Goal: Transaction & Acquisition: Purchase product/service

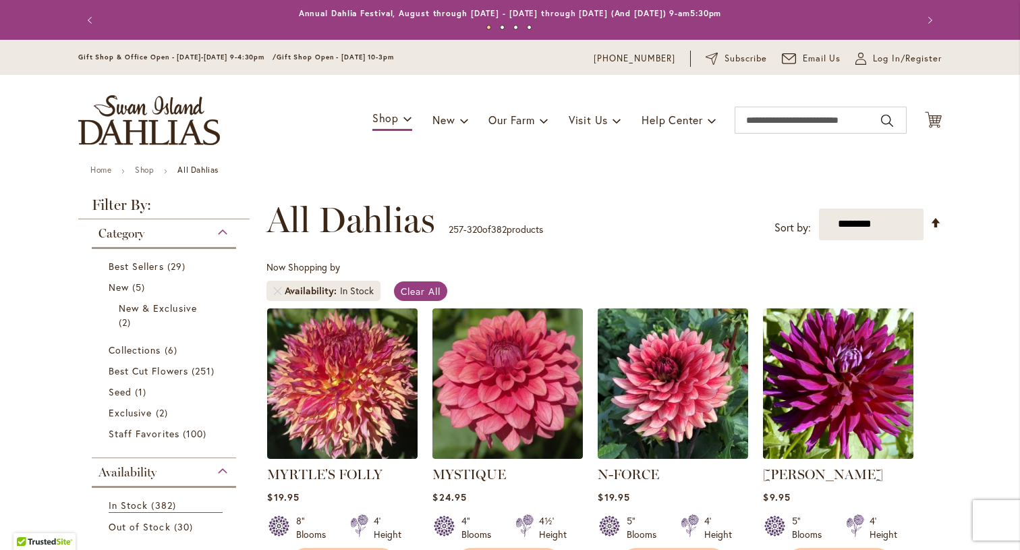
scroll to position [250, 0]
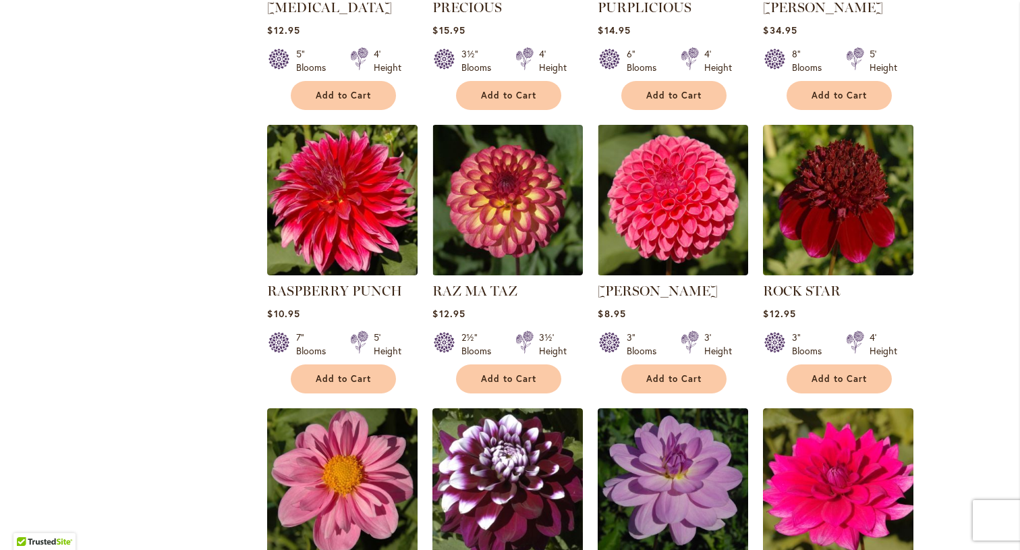
scroll to position [3682, 0]
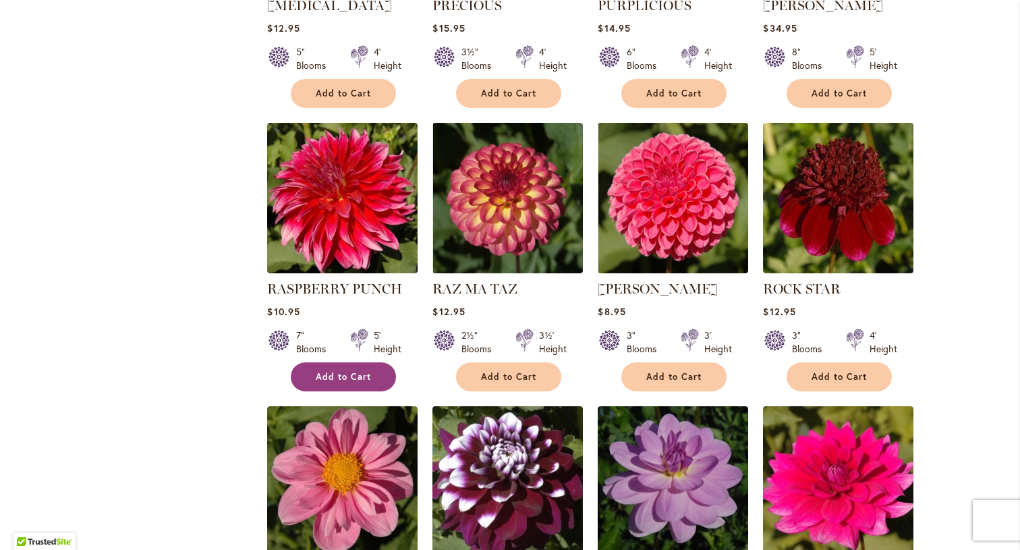
click at [335, 362] on button "Add to Cart" at bounding box center [343, 376] width 105 height 29
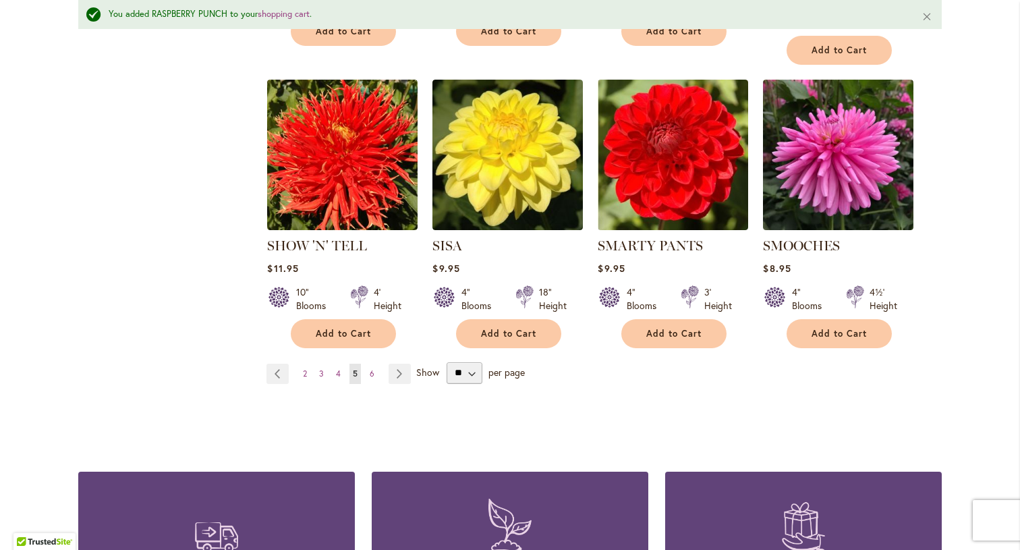
scroll to position [4633, 0]
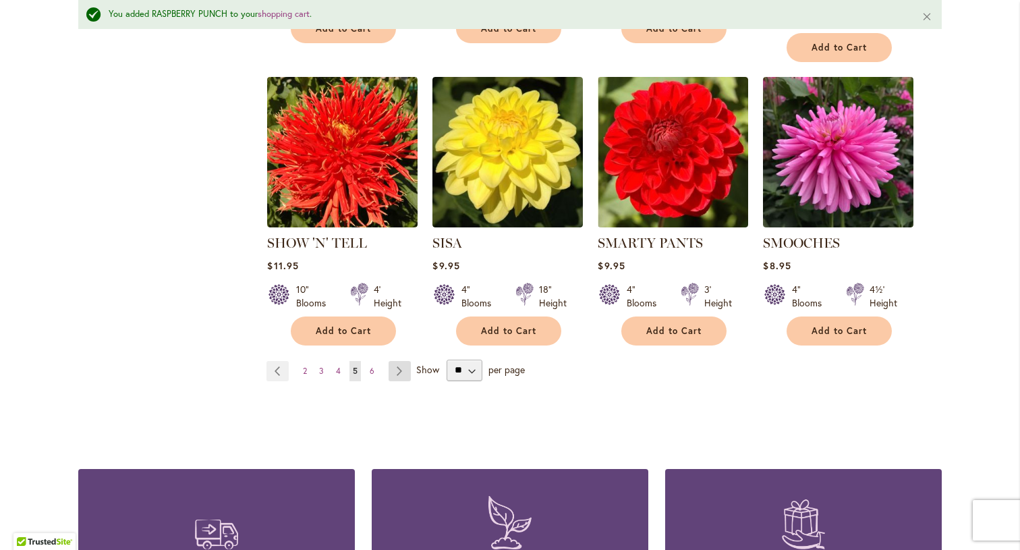
click at [403, 361] on link "Page Next" at bounding box center [400, 371] width 22 height 20
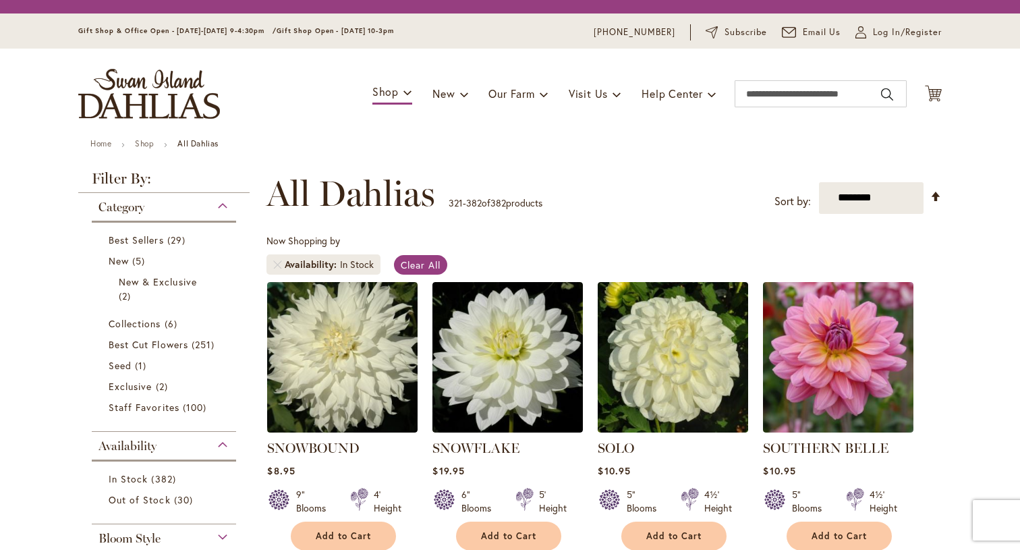
scroll to position [250, 0]
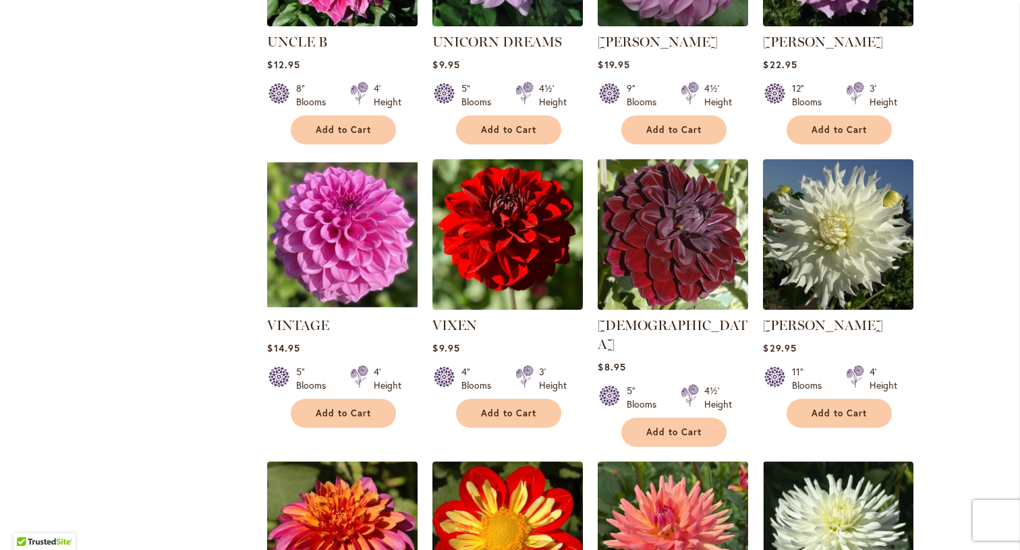
scroll to position [3050, 0]
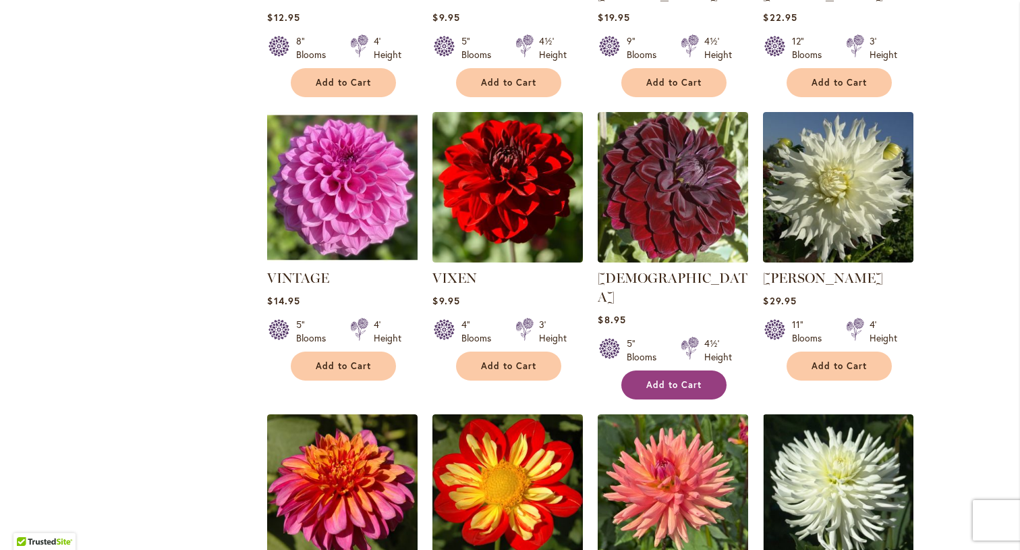
click at [674, 379] on span "Add to Cart" at bounding box center [674, 384] width 55 height 11
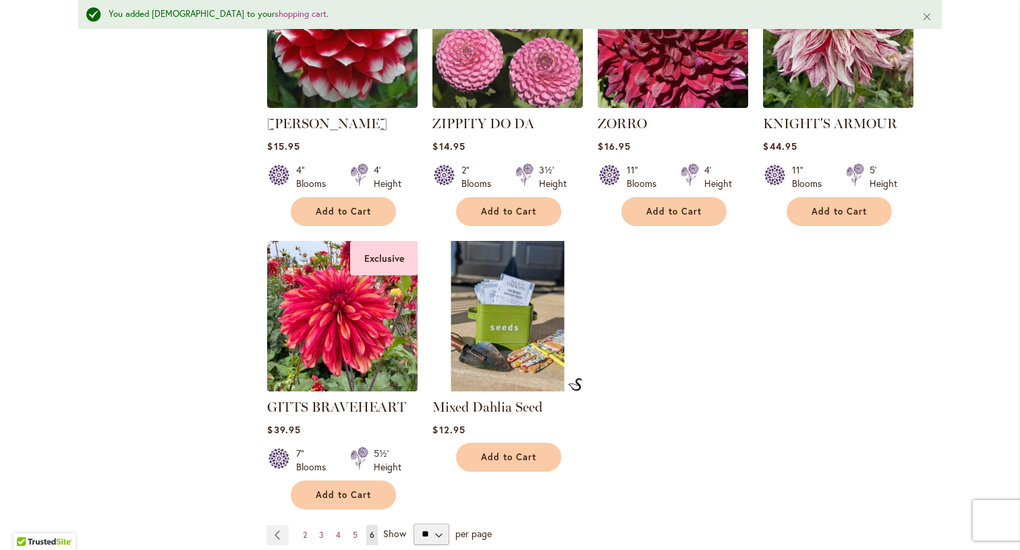
scroll to position [4438, 0]
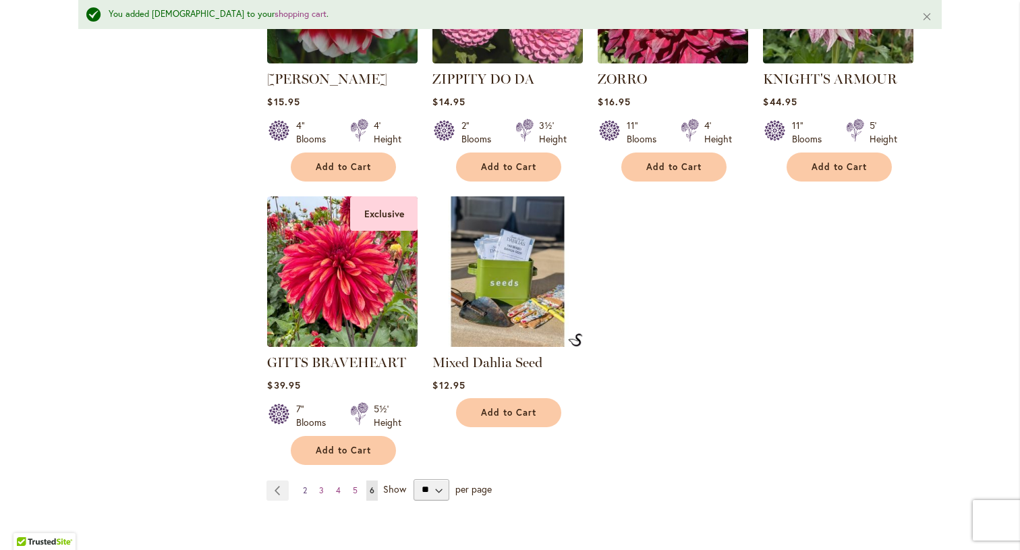
click at [303, 485] on span "2" at bounding box center [305, 490] width 4 height 10
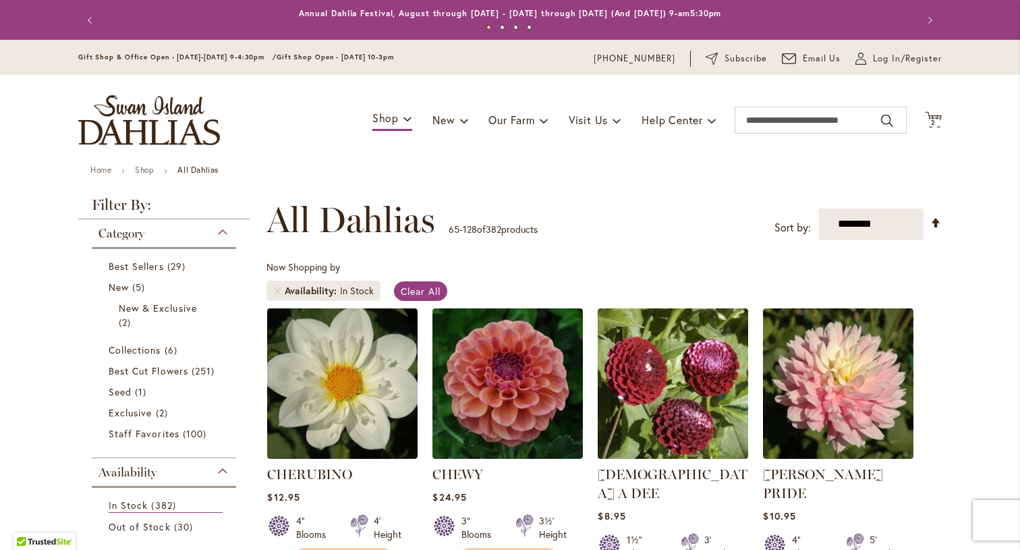
scroll to position [250, 0]
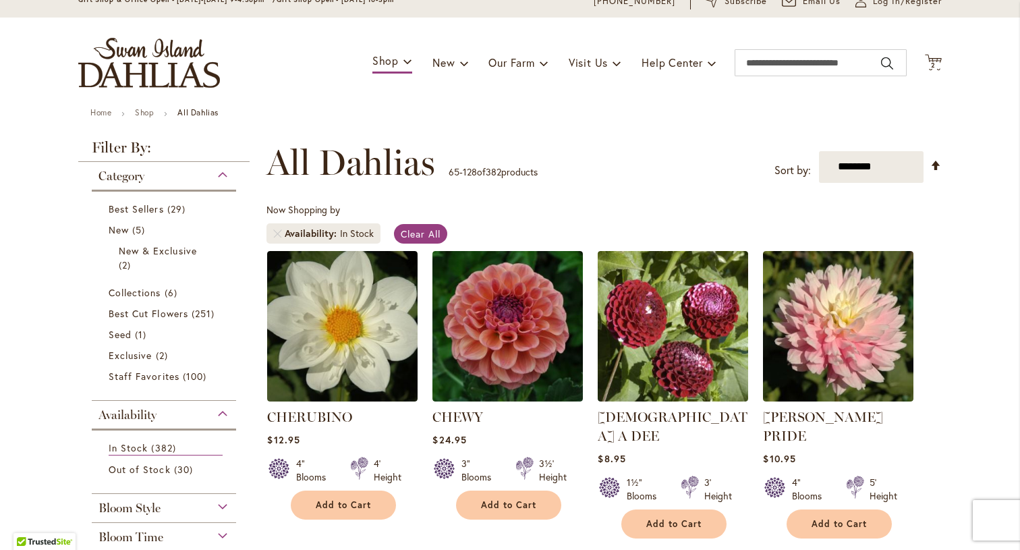
scroll to position [0, 0]
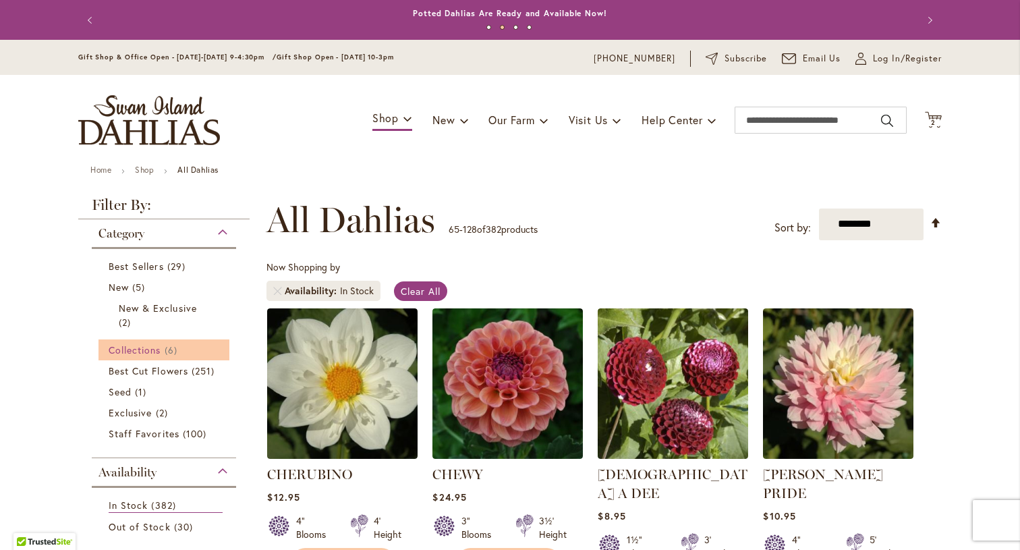
click at [164, 352] on link "Collections 6 items" at bounding box center [166, 350] width 114 height 14
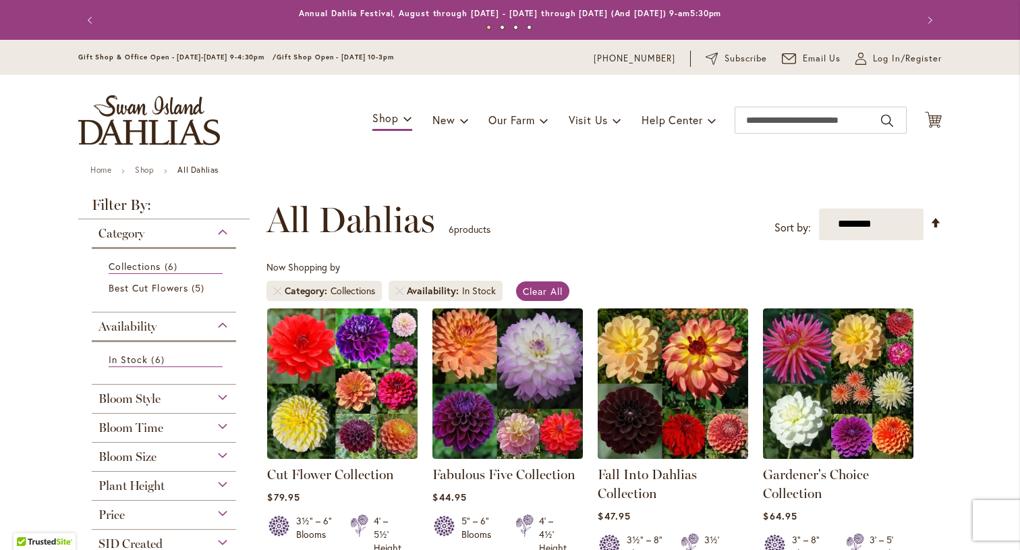
scroll to position [250, 0]
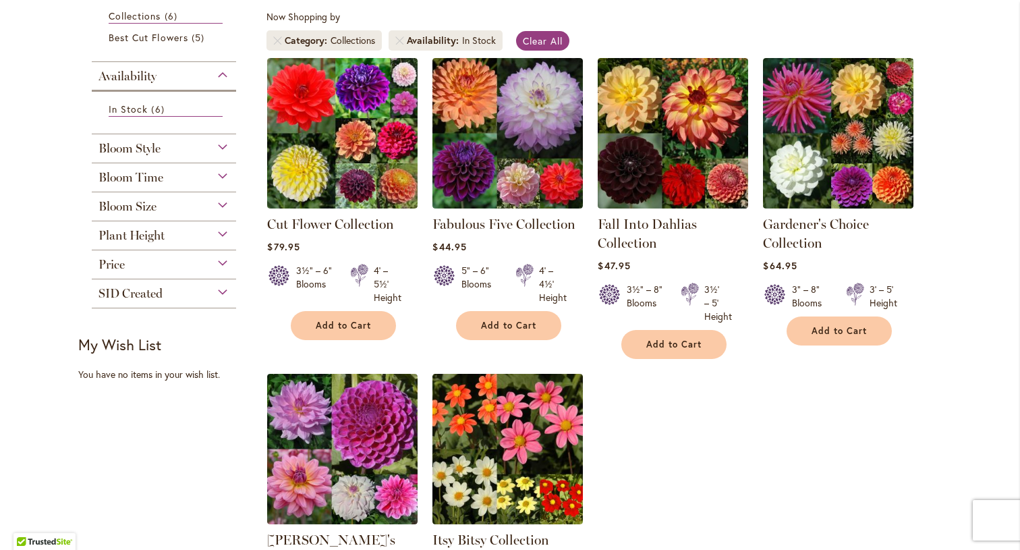
click at [775, 427] on ol "Cut Flower Collection Rating: 100% 2 Reviews $79.95 3½" – 6" Blooms" at bounding box center [605, 366] width 676 height 618
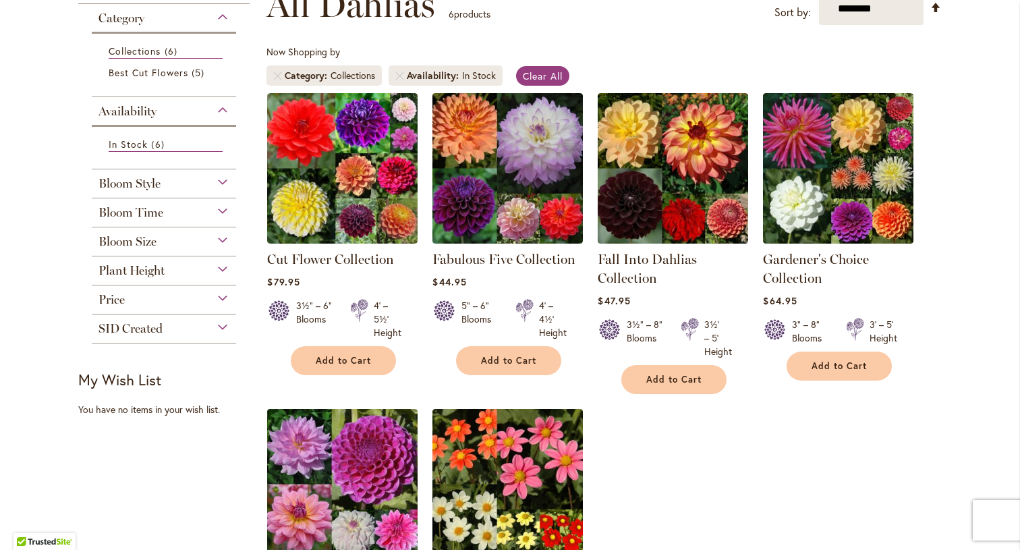
scroll to position [162, 0]
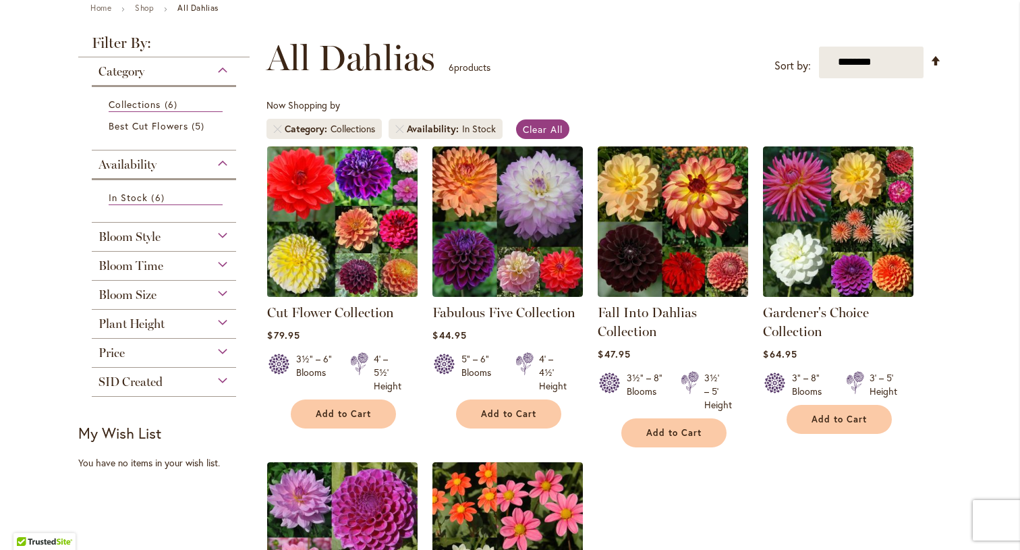
click at [349, 237] on img at bounding box center [343, 221] width 158 height 158
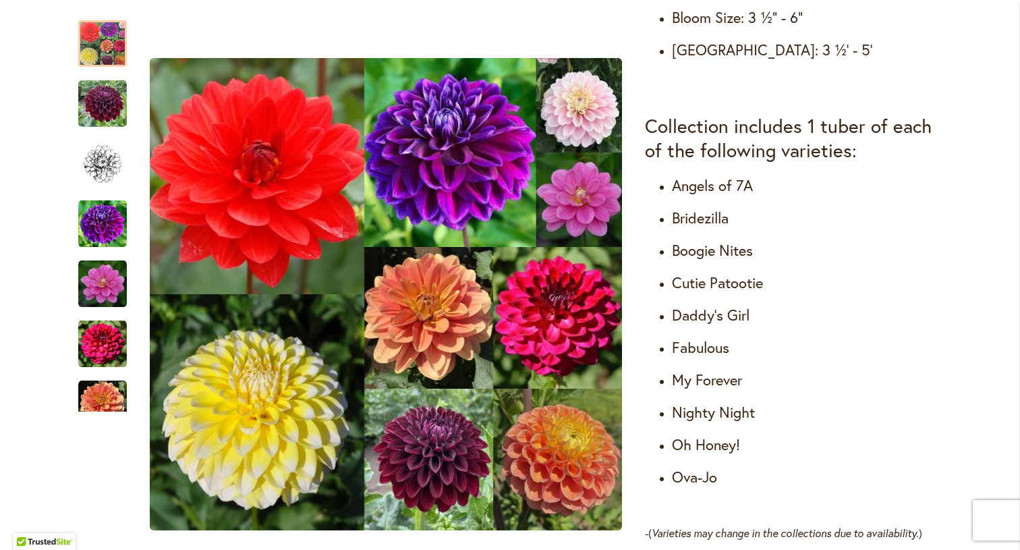
scroll to position [753, 0]
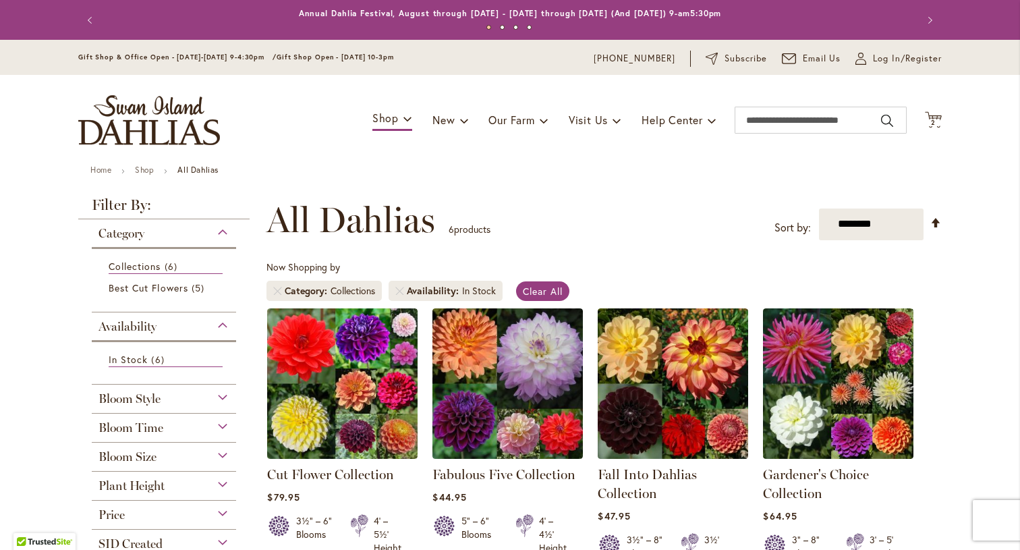
scroll to position [250, 0]
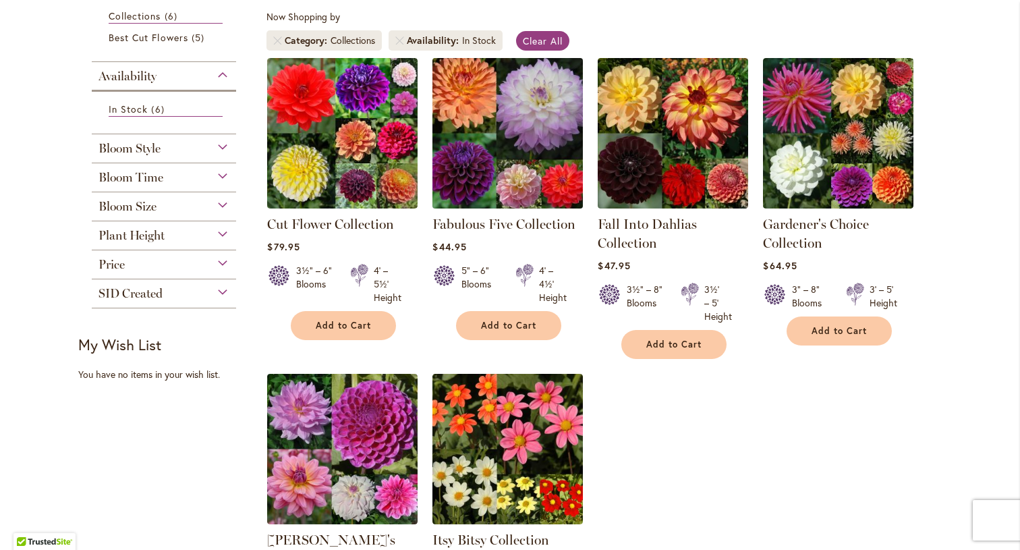
click at [522, 168] on img at bounding box center [508, 133] width 158 height 158
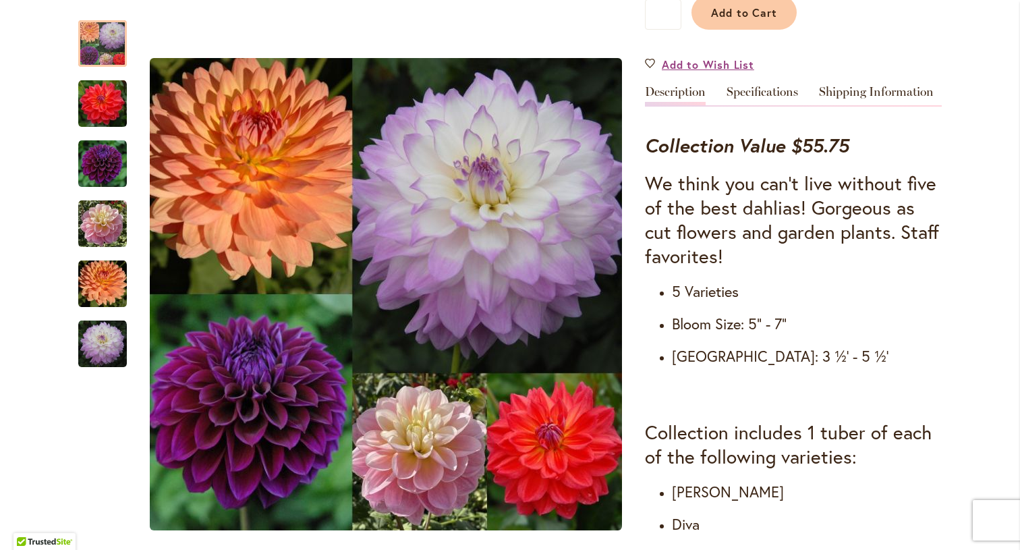
scroll to position [400, 0]
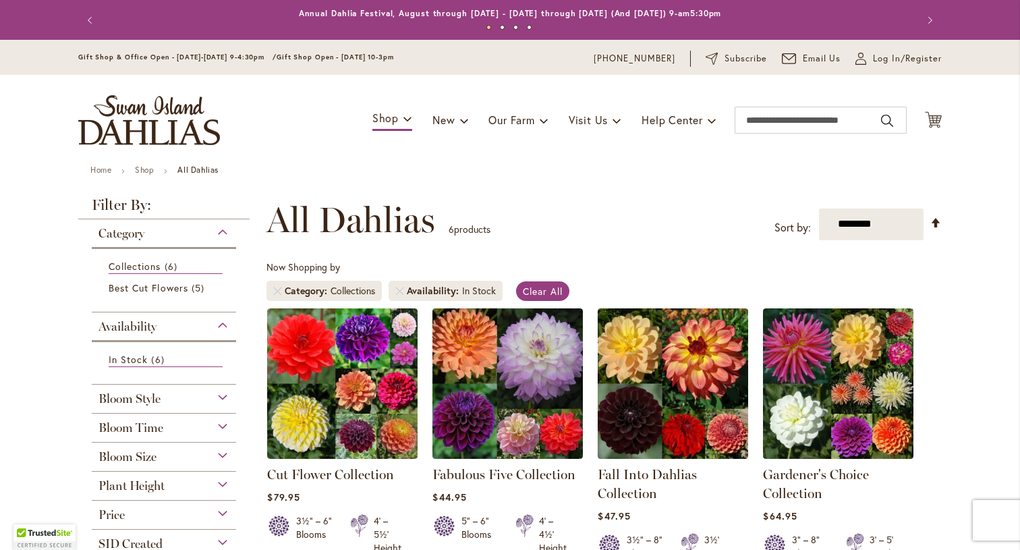
scroll to position [250, 0]
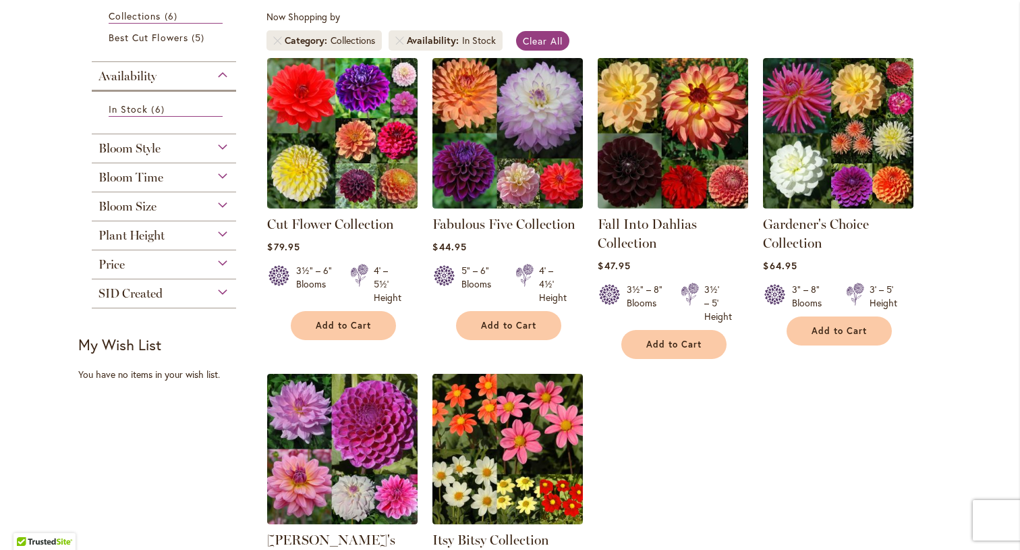
click at [682, 162] on img at bounding box center [674, 133] width 158 height 158
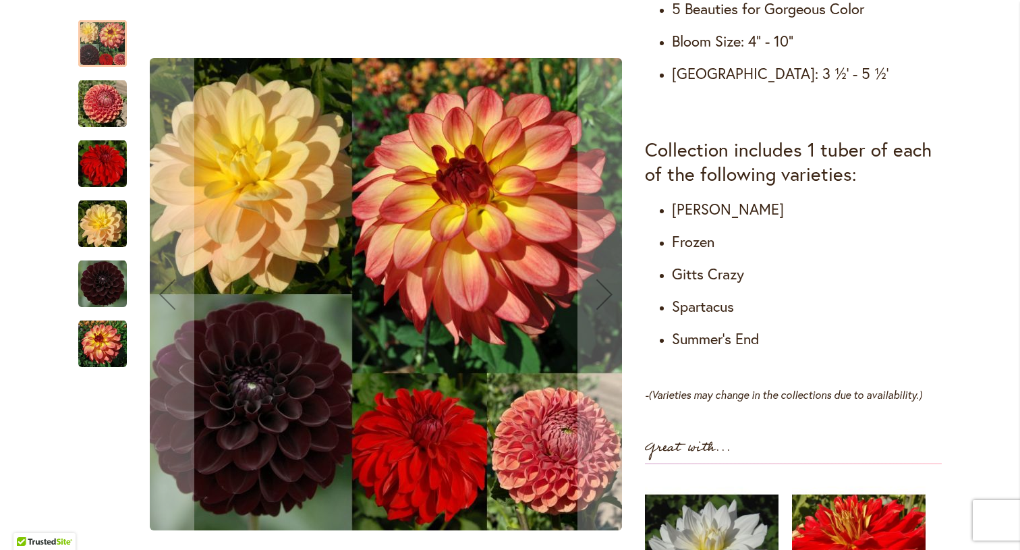
scroll to position [643, 0]
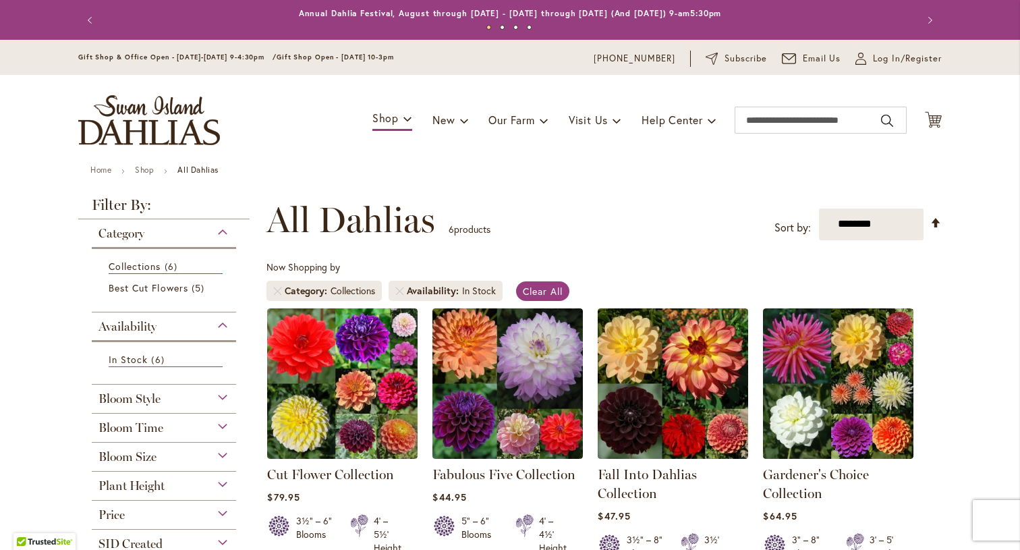
scroll to position [250, 0]
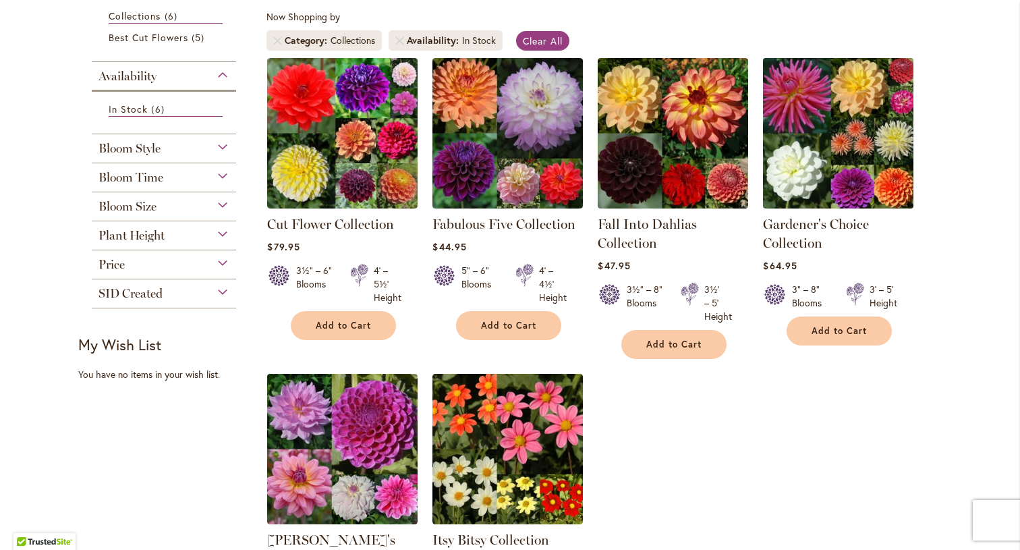
click at [838, 155] on img at bounding box center [839, 133] width 158 height 158
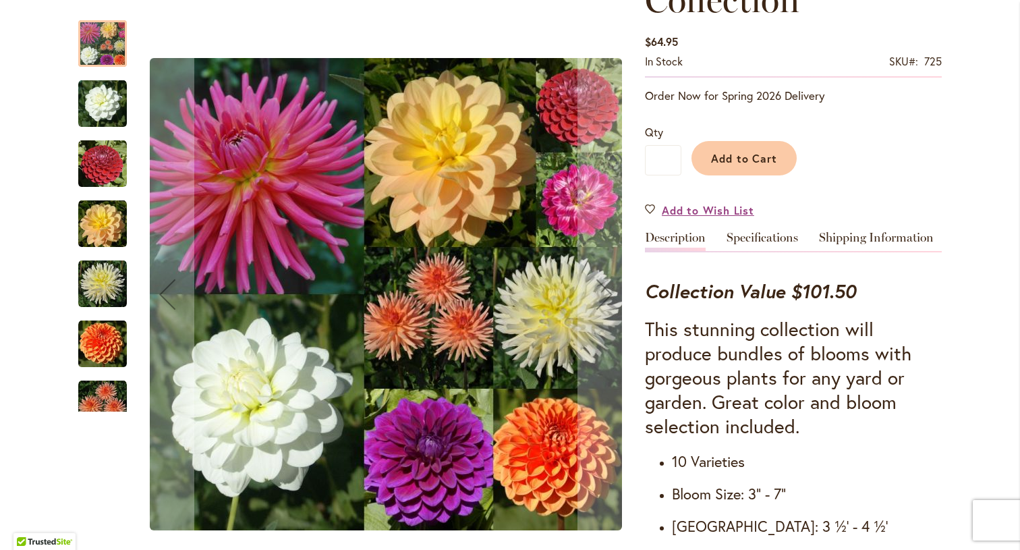
scroll to position [254, 0]
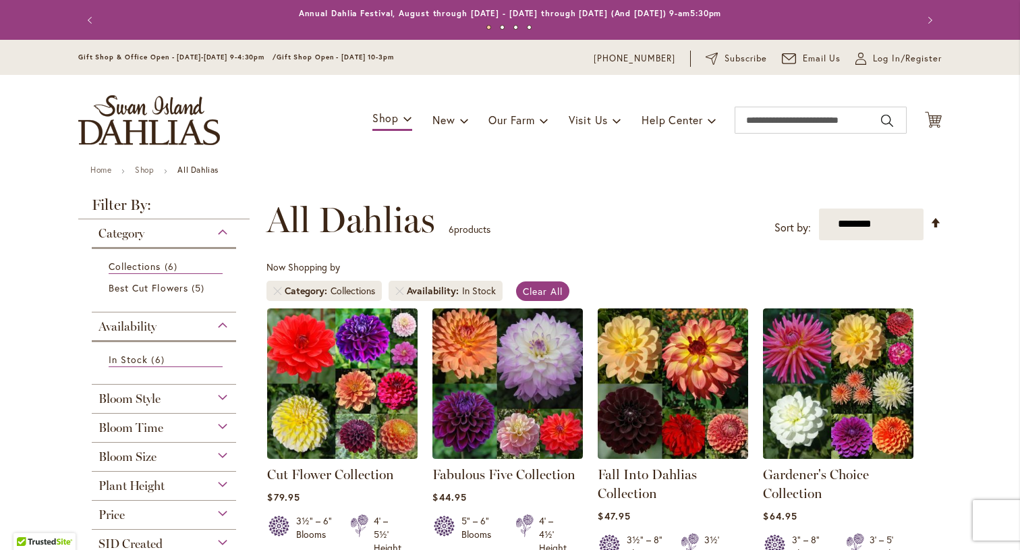
scroll to position [250, 0]
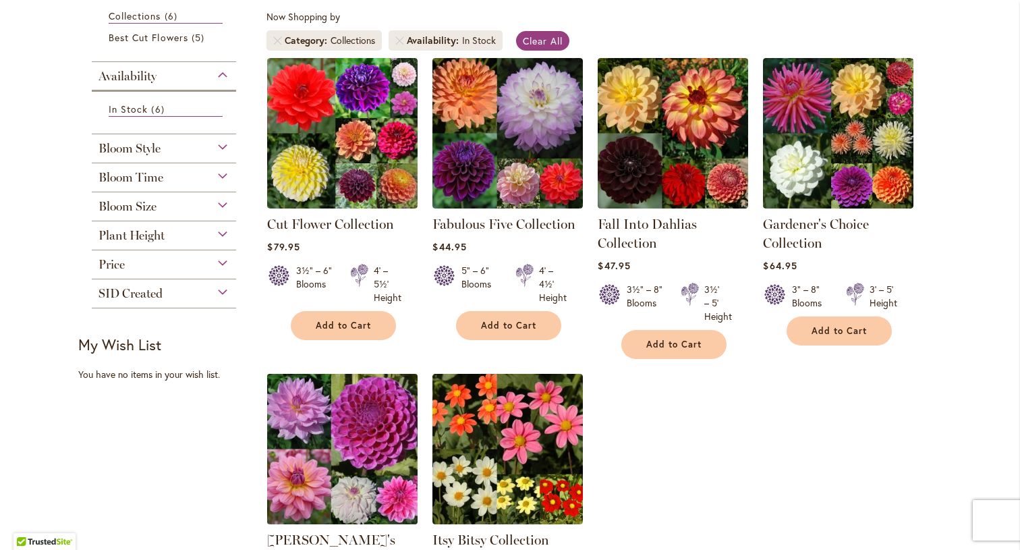
click at [364, 467] on img at bounding box center [343, 449] width 158 height 158
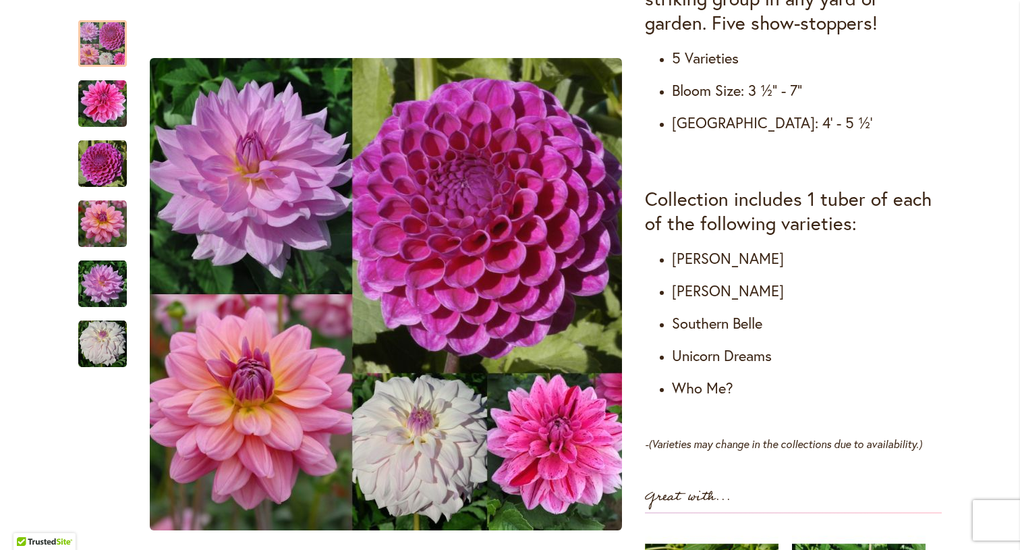
scroll to position [724, 0]
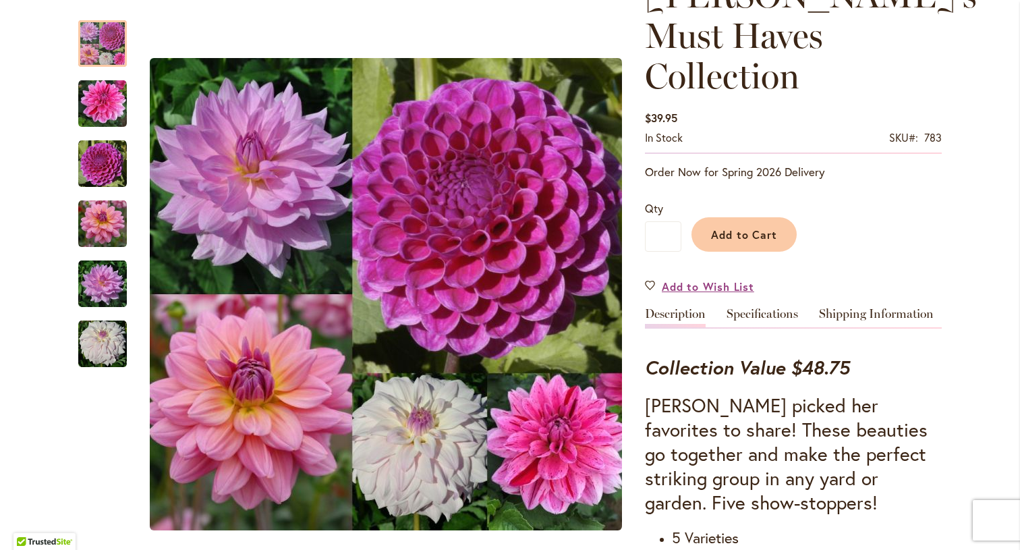
scroll to position [246, 0]
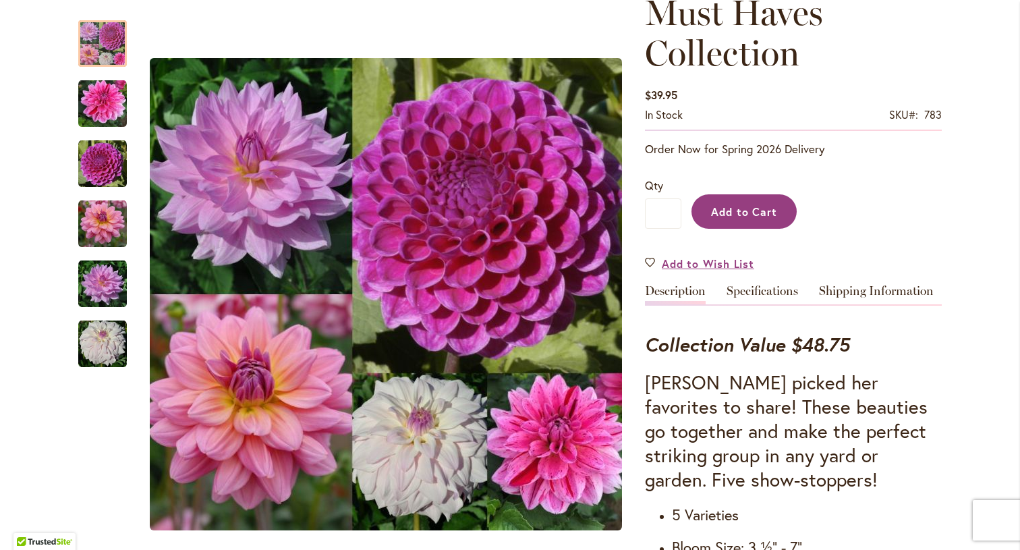
click at [751, 204] on span "Add to Cart" at bounding box center [744, 211] width 67 height 14
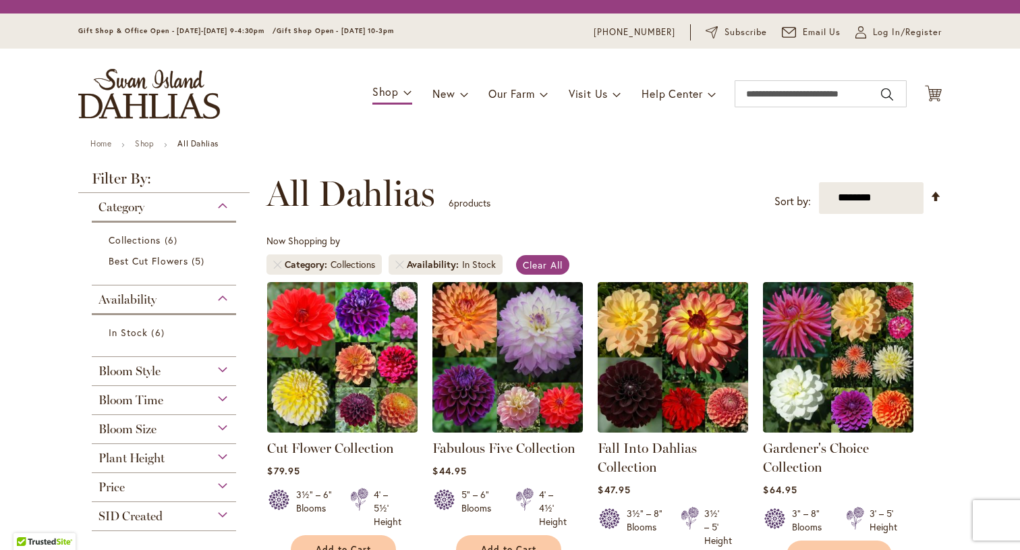
scroll to position [250, 0]
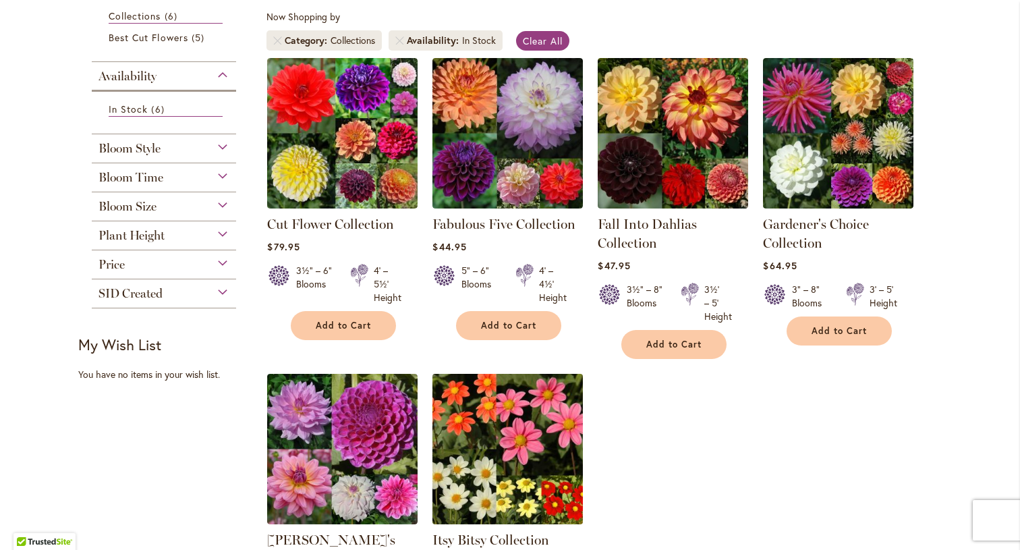
click at [532, 445] on img at bounding box center [508, 449] width 158 height 158
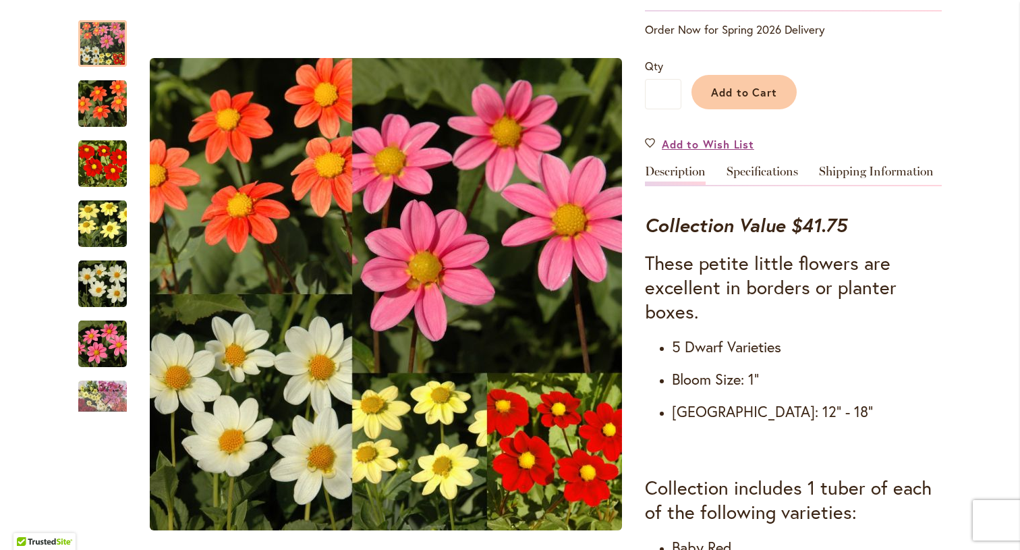
scroll to position [327, 0]
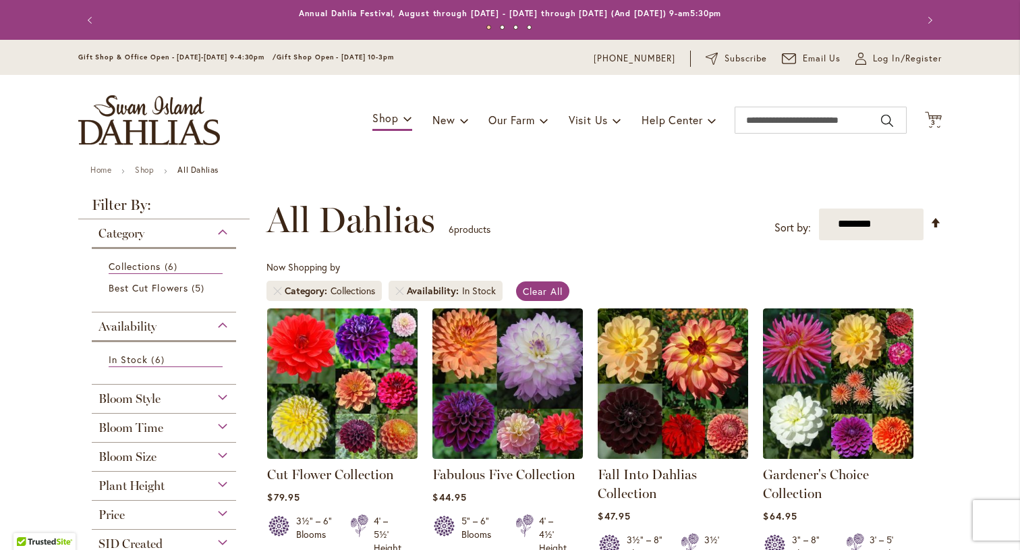
scroll to position [183, 0]
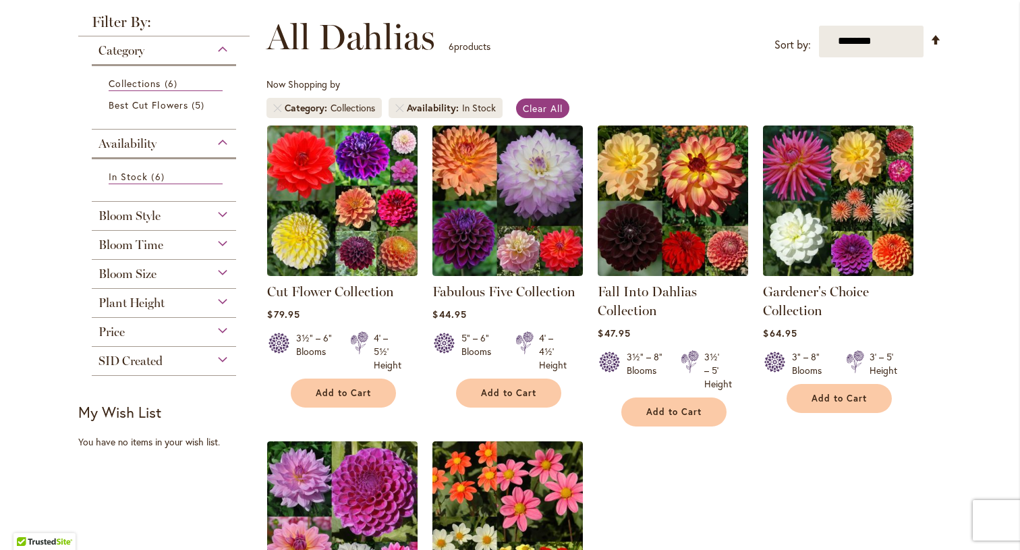
click at [641, 542] on ol "Cut Flower Collection Rating: 100% 2 Reviews $79.95 3½" – 6" Blooms" at bounding box center [605, 434] width 676 height 618
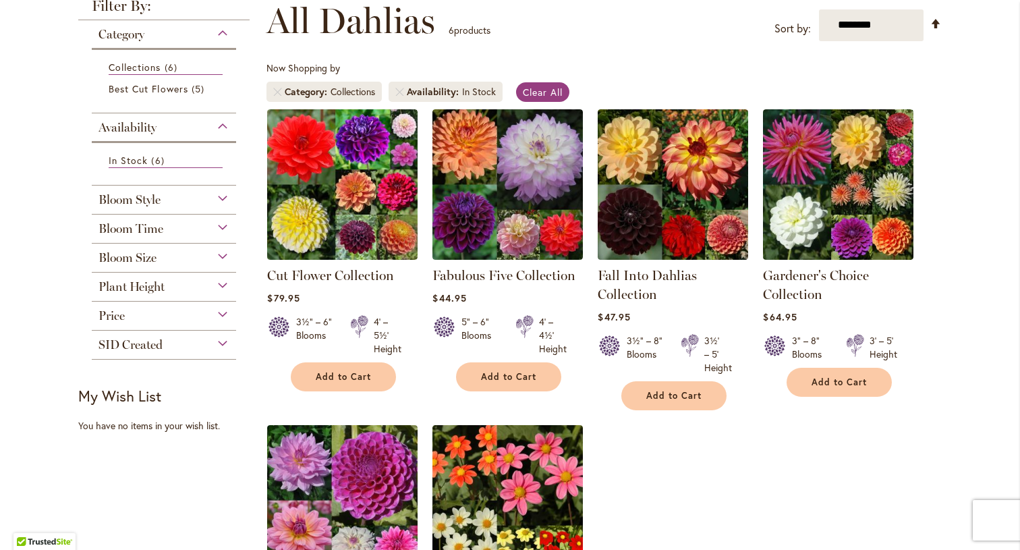
scroll to position [176, 0]
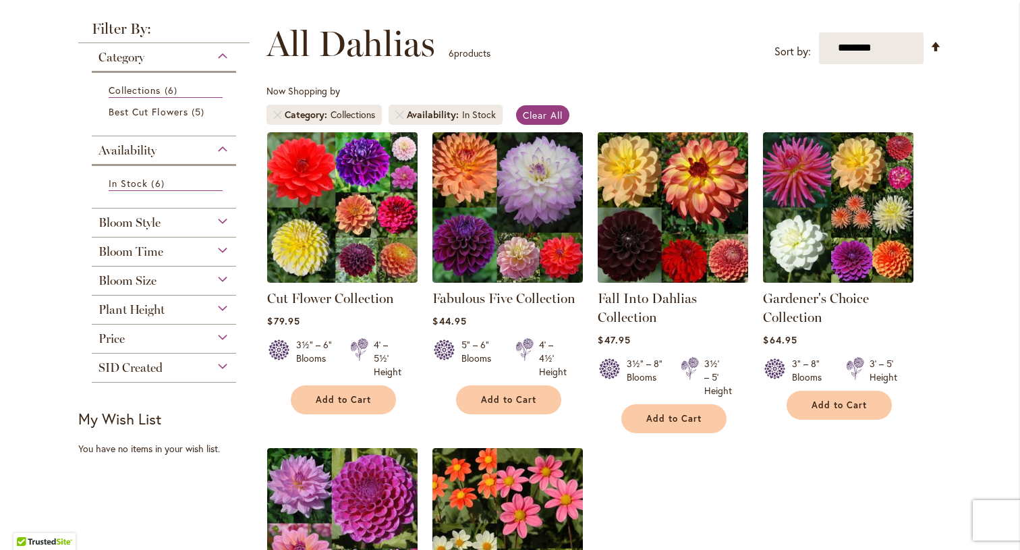
click at [677, 196] on img at bounding box center [674, 207] width 158 height 158
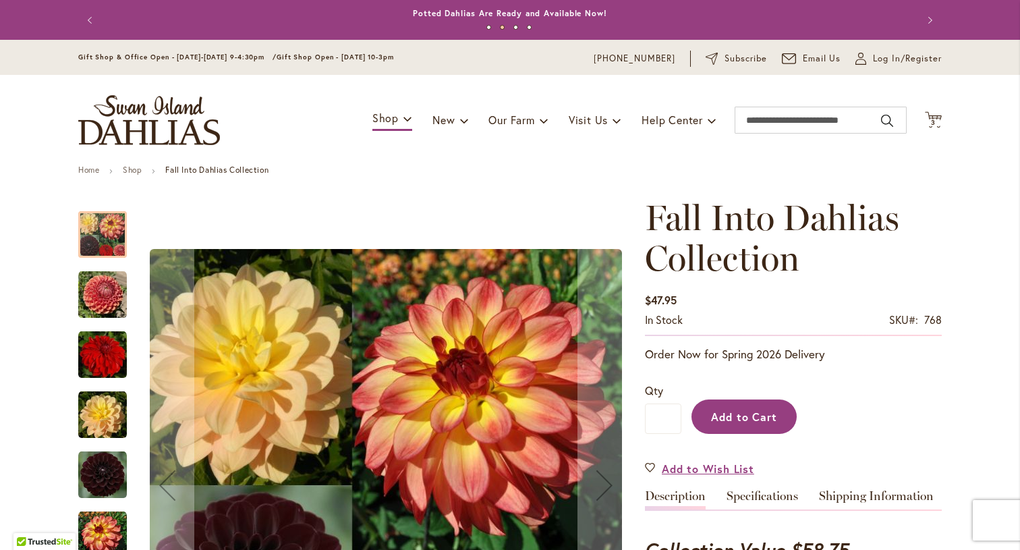
click at [735, 424] on button "Add to Cart" at bounding box center [744, 417] width 105 height 34
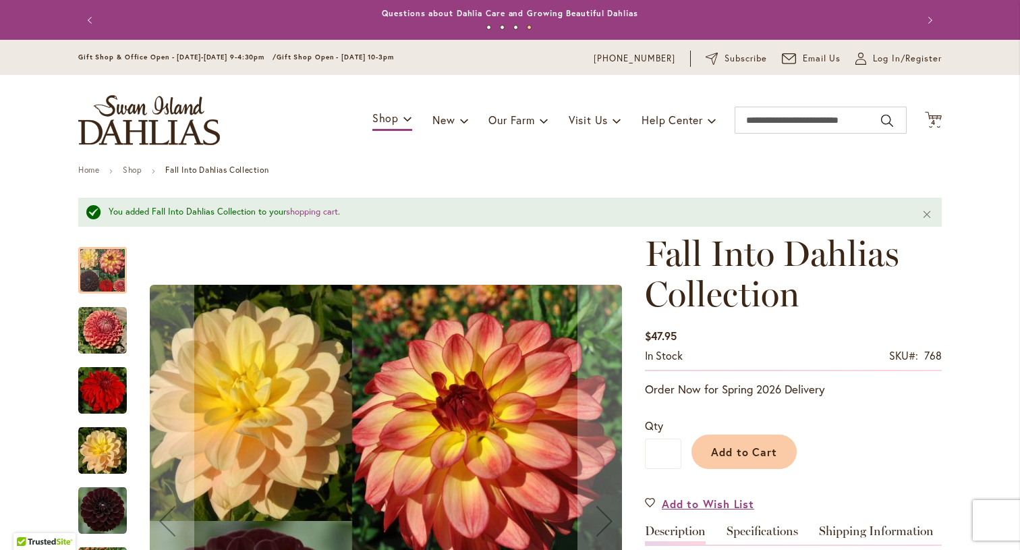
click at [931, 121] on span "4 4 items" at bounding box center [933, 122] width 13 height 7
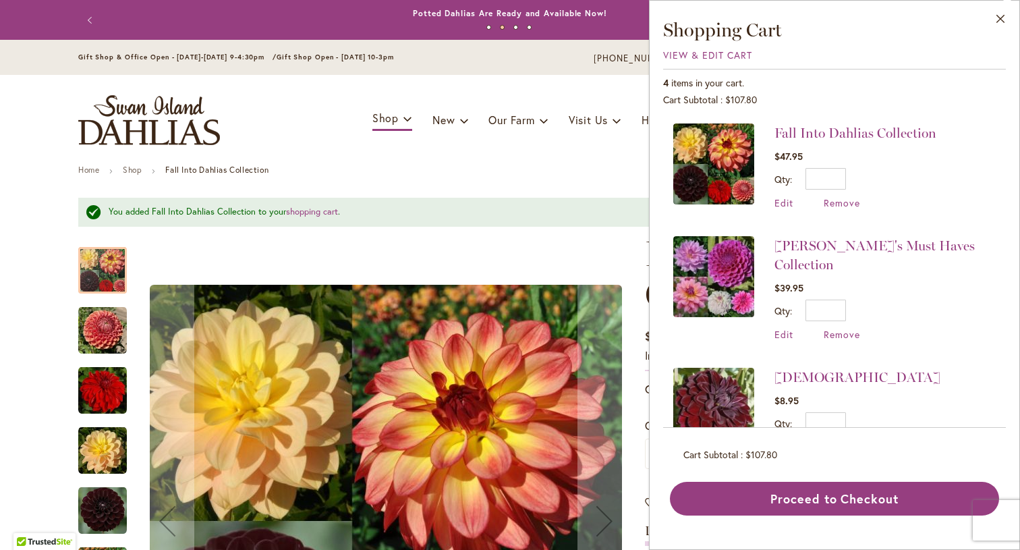
click at [902, 377] on li "VOODOO $8.95 Qty * Update Edit Remove" at bounding box center [835, 410] width 323 height 113
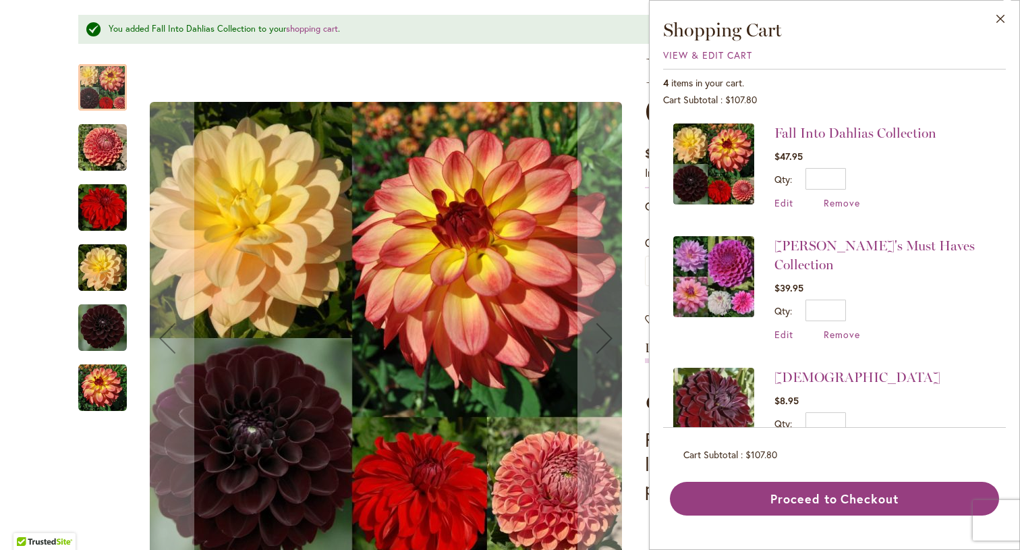
scroll to position [185, 0]
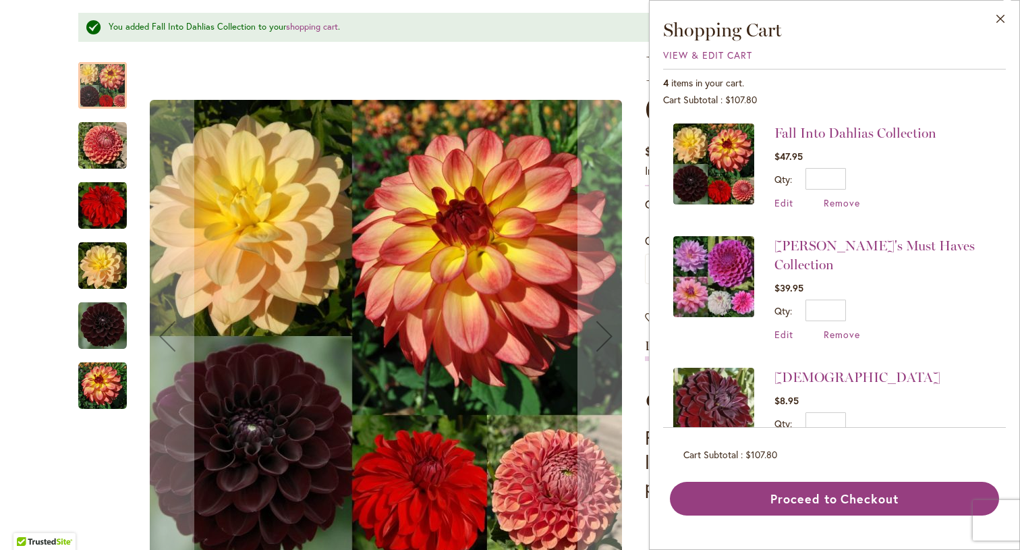
click at [968, 389] on li "VOODOO $8.95 Qty * Update Edit Remove" at bounding box center [835, 410] width 323 height 113
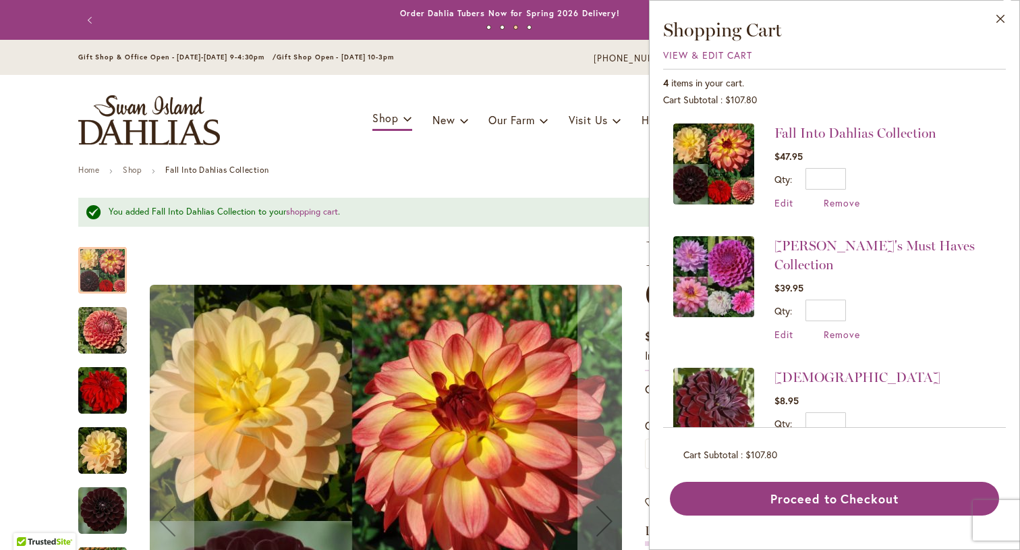
scroll to position [0, 0]
click at [1000, 284] on div "Fall Into Dahlias Collection $47.95 Qty * Update Edit Remove" at bounding box center [834, 270] width 343 height 315
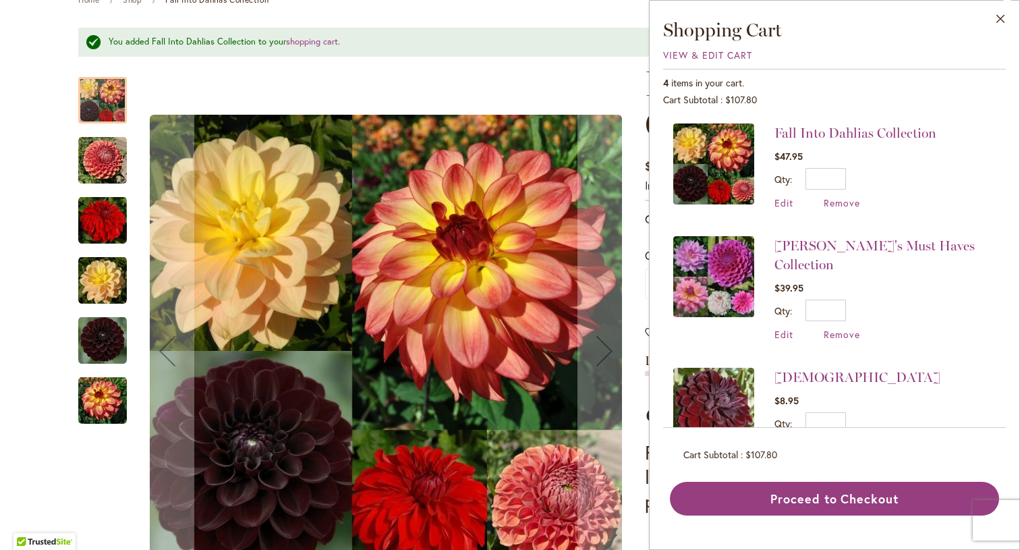
scroll to position [184, 0]
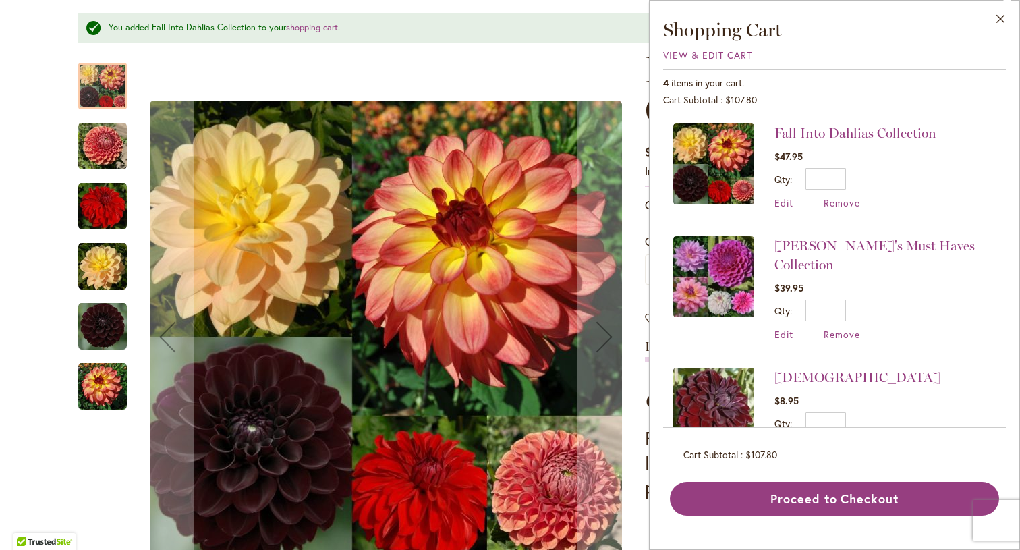
click at [924, 402] on li "VOODOO $8.95 Qty * Update Edit Remove" at bounding box center [835, 410] width 323 height 113
click at [697, 56] on span "View & Edit Cart" at bounding box center [707, 55] width 89 height 13
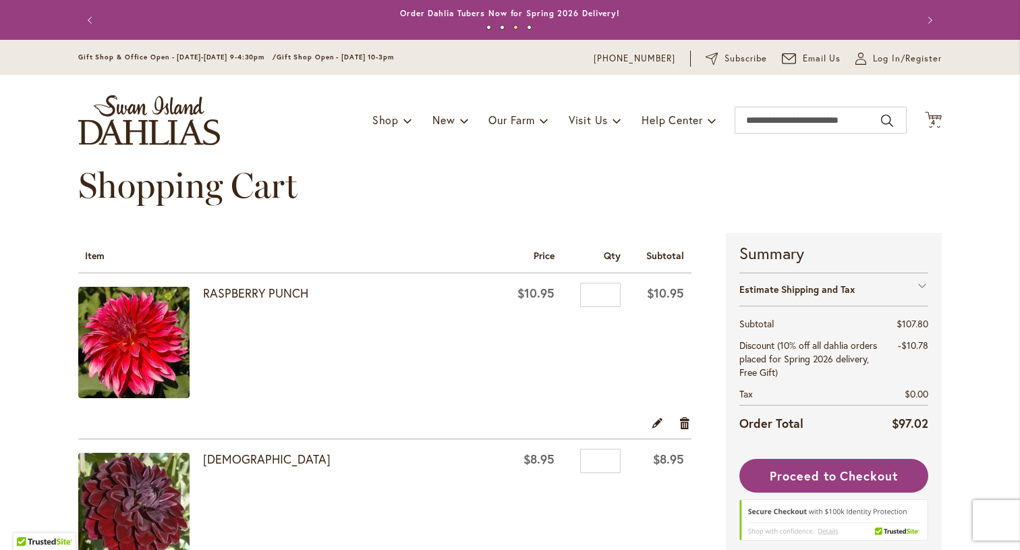
click at [500, 351] on td "$10.95" at bounding box center [531, 344] width 62 height 142
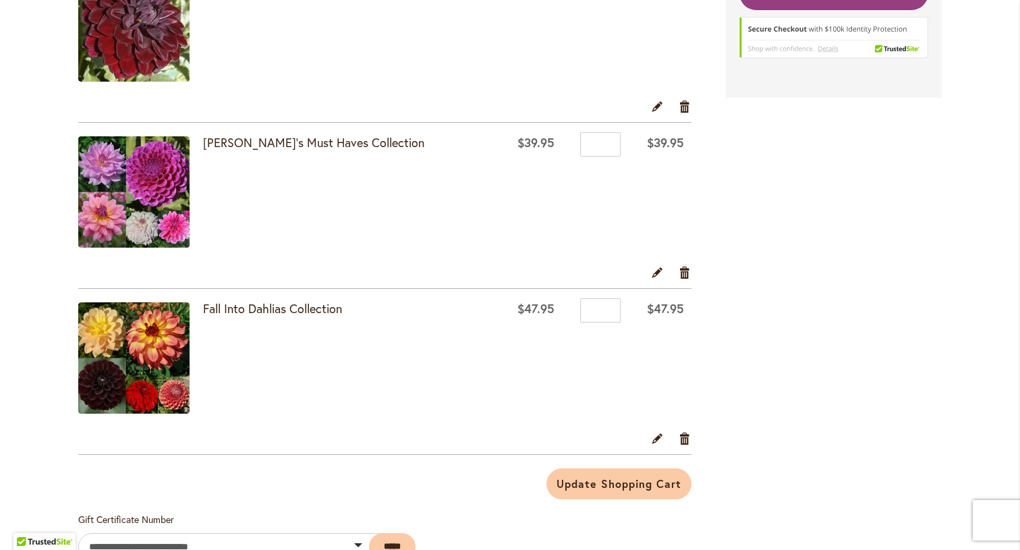
scroll to position [484, 0]
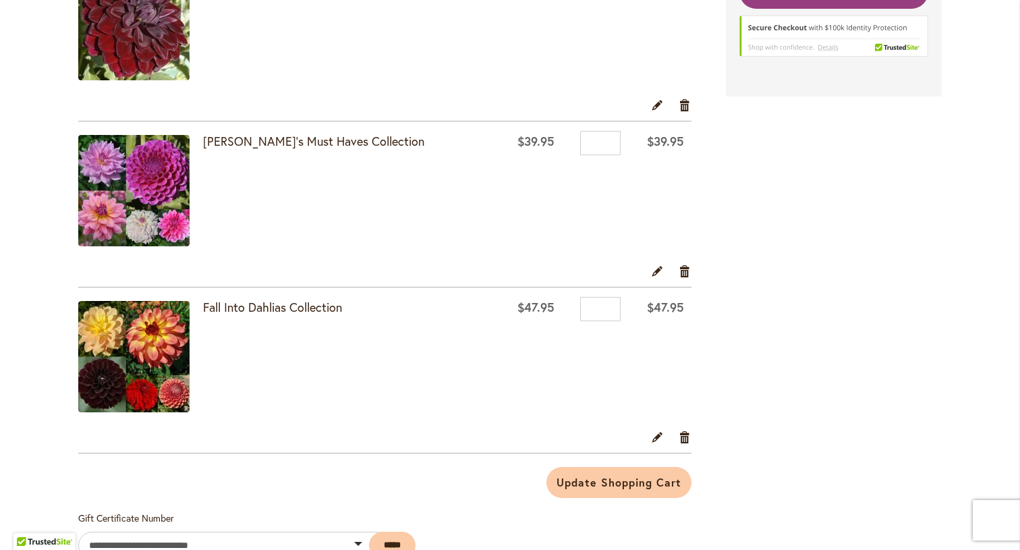
click at [882, 399] on div "**********" at bounding box center [510, 515] width 864 height 1532
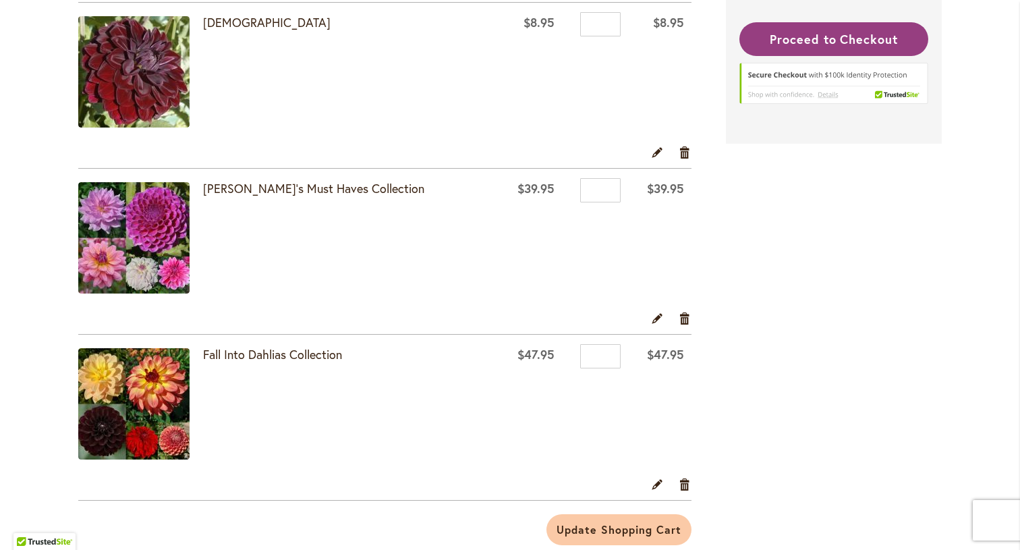
scroll to position [439, 0]
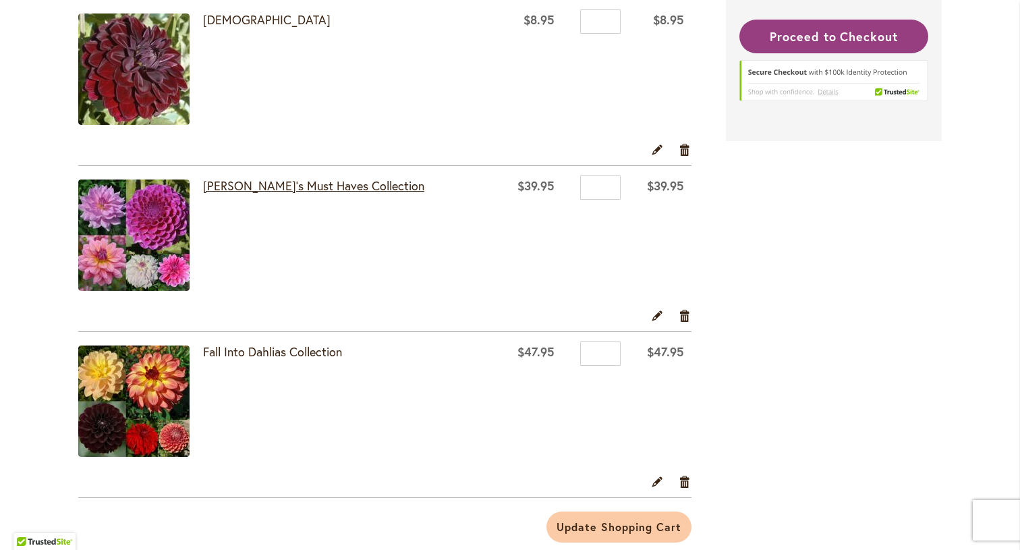
click at [281, 180] on link "[PERSON_NAME]'s Must Haves Collection" at bounding box center [313, 186] width 221 height 16
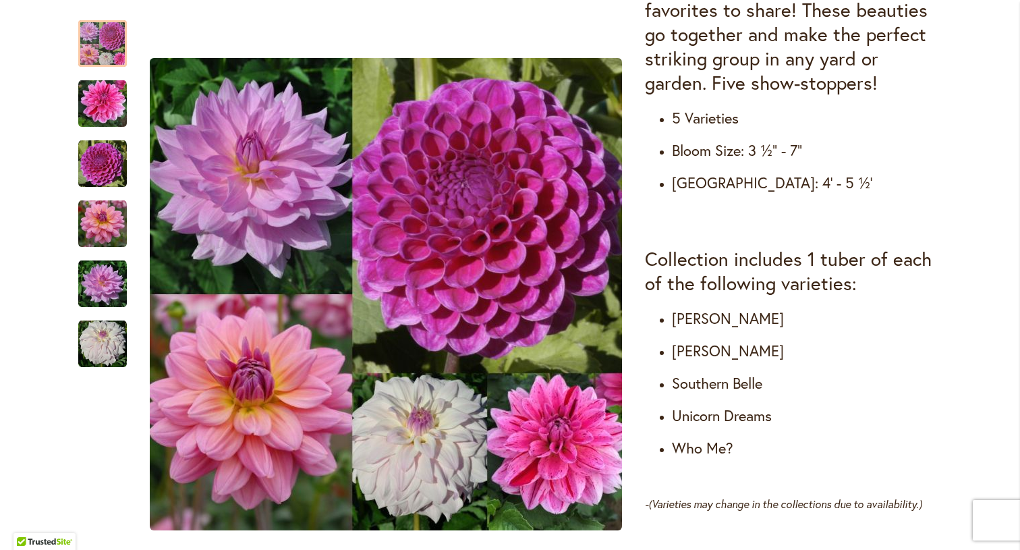
scroll to position [658, 0]
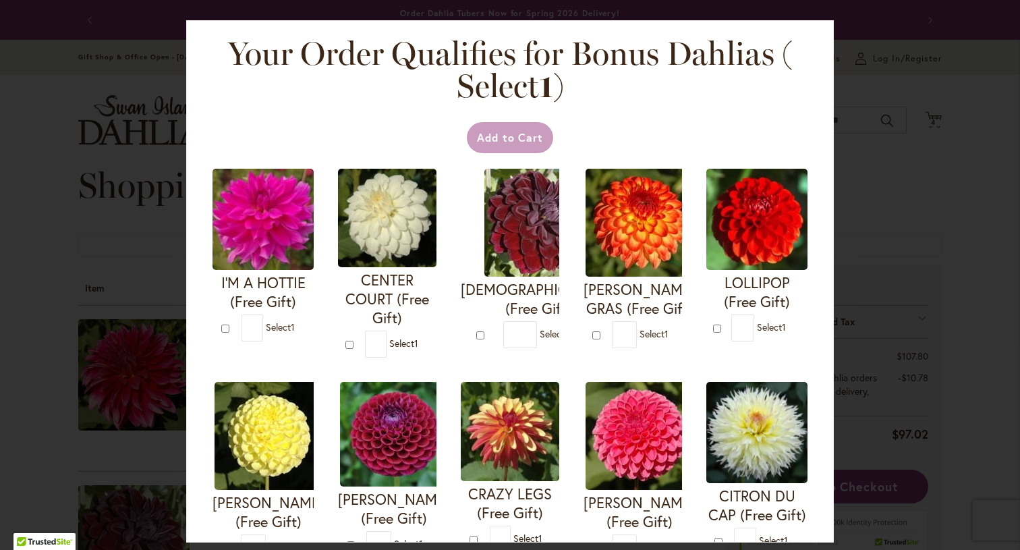
click at [820, 294] on div "Your Order Qualifies for Bonus Dahlias ( Select 1 ) Add to Cart I'M A HOTTIE (F…" at bounding box center [510, 281] width 648 height 522
click at [821, 366] on div "Your Order Qualifies for Bonus Dahlias ( Select 1 ) Add to Cart I'M A HOTTIE (F…" at bounding box center [510, 281] width 648 height 522
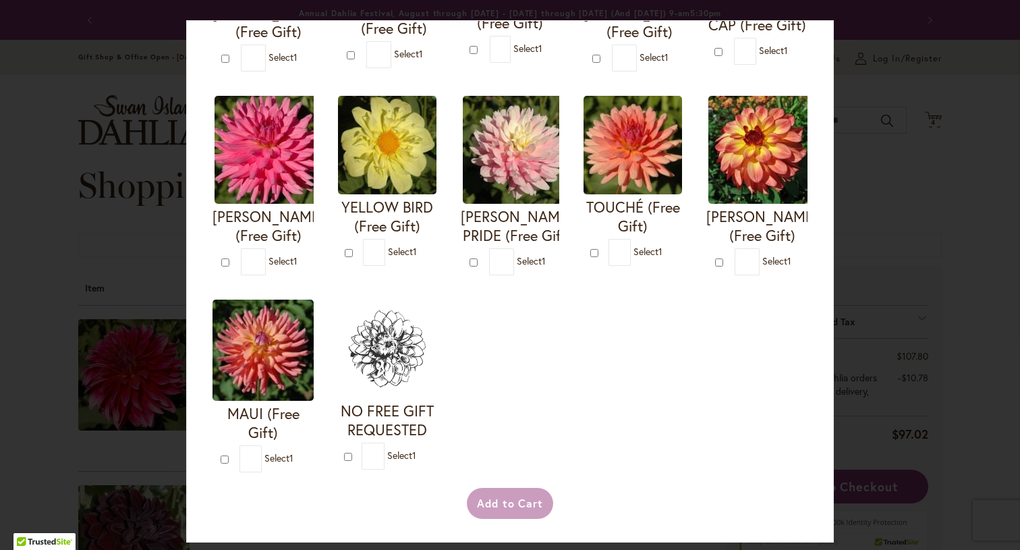
scroll to position [508, 0]
click at [267, 356] on img at bounding box center [263, 350] width 101 height 101
type input "*"
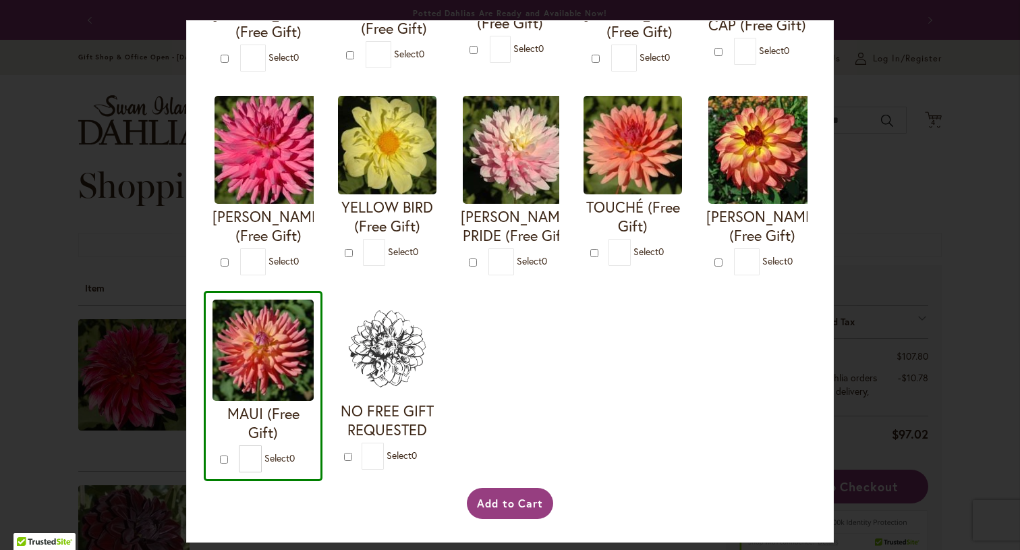
click at [730, 336] on div "I'M A HOTTIE (Free Gift) * 0 * 0 * 0 *" at bounding box center [510, 75] width 613 height 811
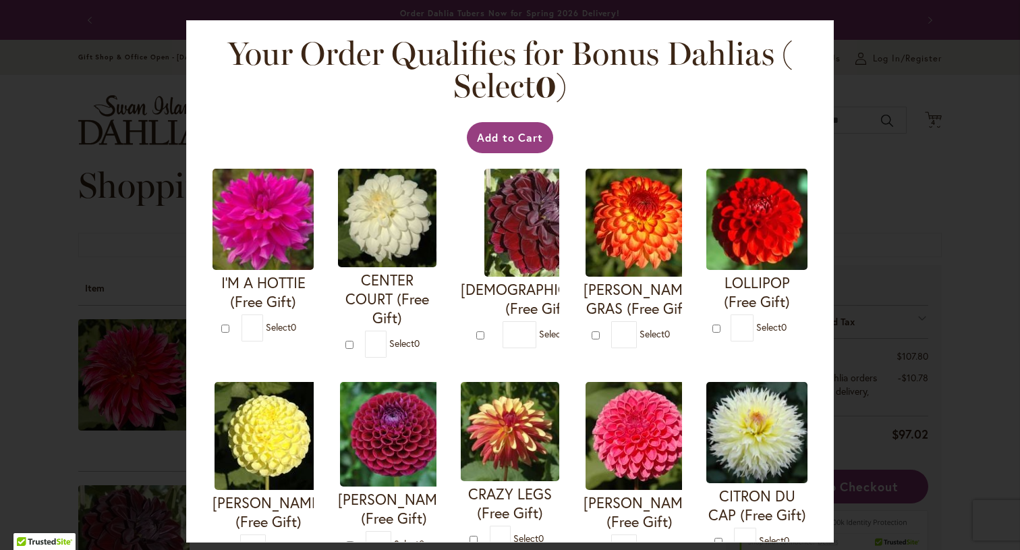
scroll to position [0, 0]
click at [906, 250] on div "Your Order Qualifies for Bonus Dahlias ( Select 0 ) Add to Cart I'M A HOTTIE (F…" at bounding box center [510, 275] width 1020 height 550
click at [890, 246] on div "Your Order Qualifies for Bonus Dahlias ( Select 0 ) Add to Cart I'M A HOTTIE (F…" at bounding box center [510, 275] width 1020 height 550
